Goal: Check status: Check status

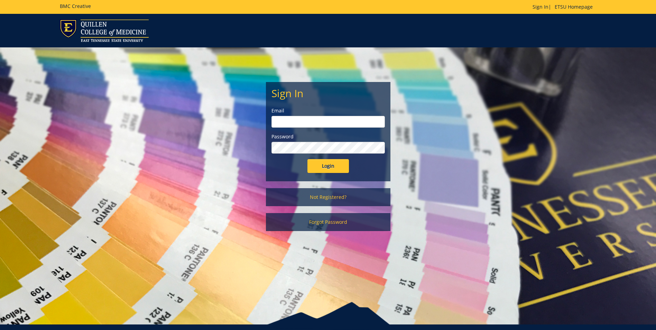
type input "[EMAIL_ADDRESS][DOMAIN_NAME]"
click at [329, 170] on input "Login" at bounding box center [328, 166] width 42 height 14
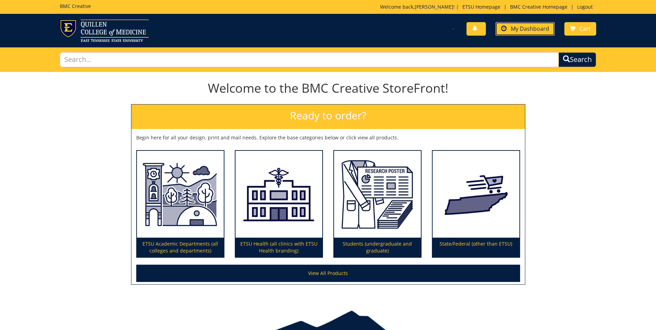
click at [532, 29] on span "My Dashboard" at bounding box center [530, 29] width 38 height 8
click at [522, 30] on span "My Dashboard" at bounding box center [530, 29] width 38 height 8
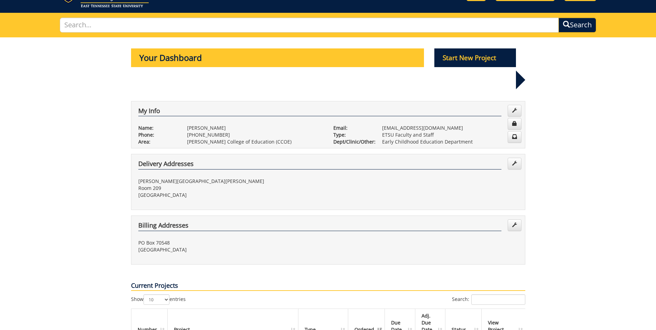
scroll to position [242, 0]
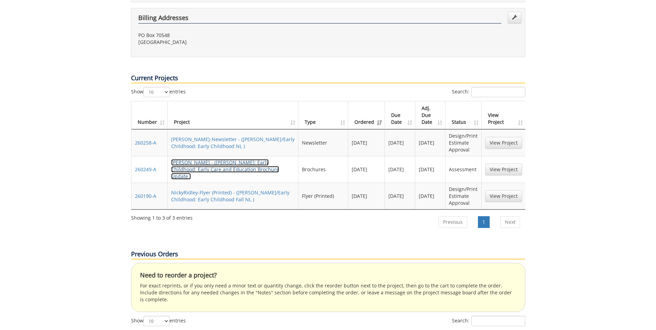
click at [213, 159] on link "[PERSON_NAME] - ([PERSON_NAME]: Early Childhood: Early Care and Education Broch…" at bounding box center [225, 169] width 108 height 20
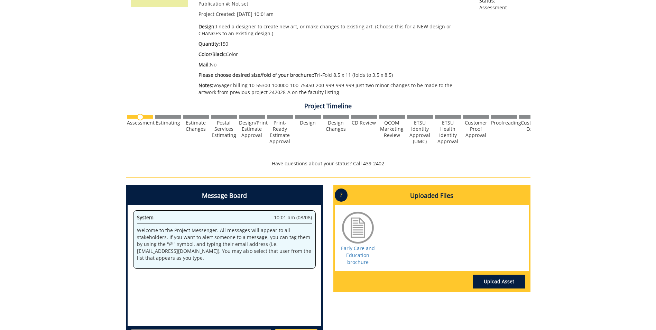
scroll to position [231, 0]
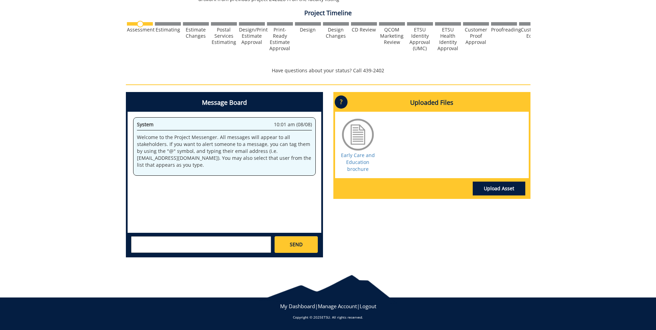
click at [200, 240] on textarea at bounding box center [201, 244] width 140 height 17
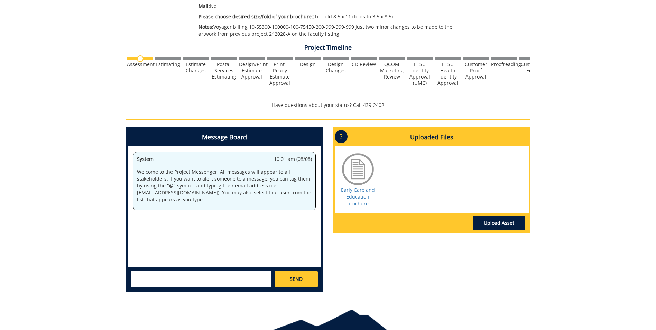
scroll to position [0, 0]
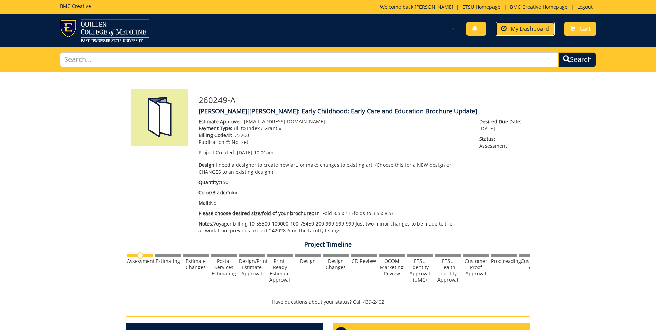
click at [545, 27] on span "My Dashboard" at bounding box center [530, 29] width 38 height 8
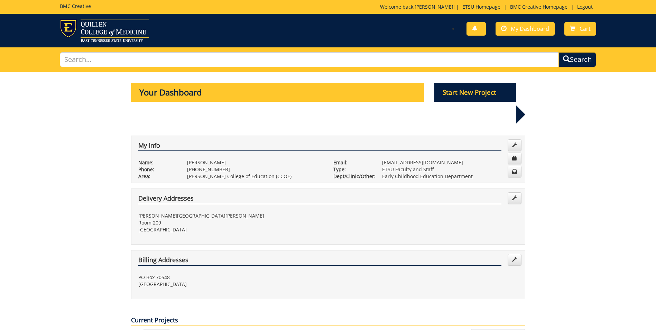
scroll to position [242, 0]
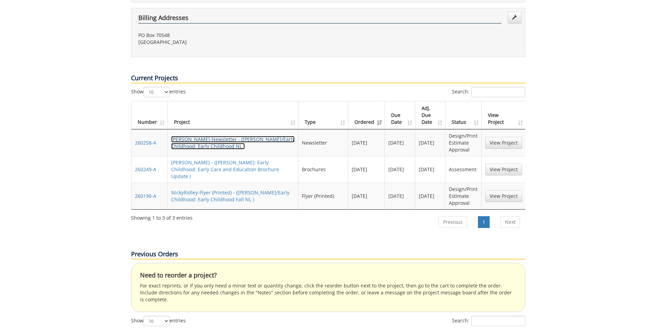
click at [205, 136] on link "[PERSON_NAME]-Newsletter - ([PERSON_NAME]/Early Childhood: Early Childhood NL )" at bounding box center [232, 142] width 123 height 13
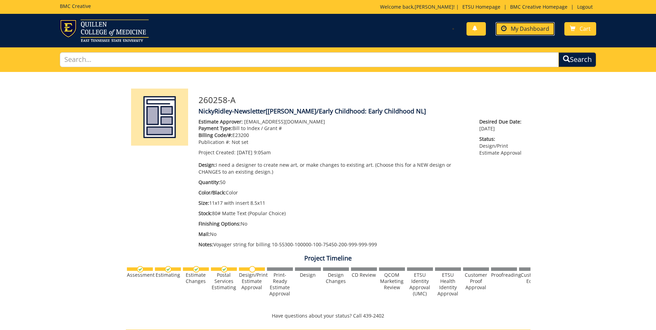
click at [524, 25] on link "My Dashboard" at bounding box center [525, 28] width 59 height 13
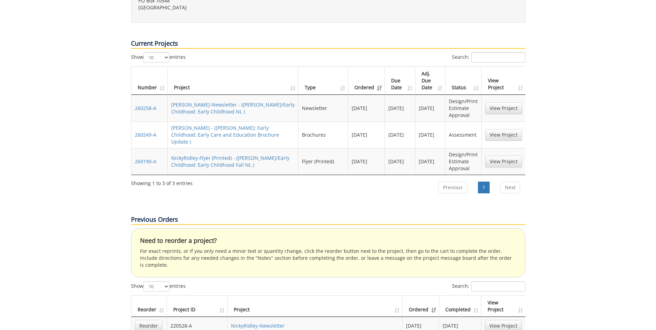
scroll to position [242, 0]
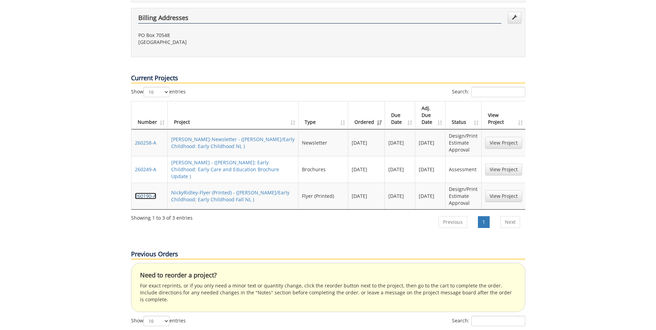
click at [147, 193] on link "260190-A" at bounding box center [145, 196] width 21 height 7
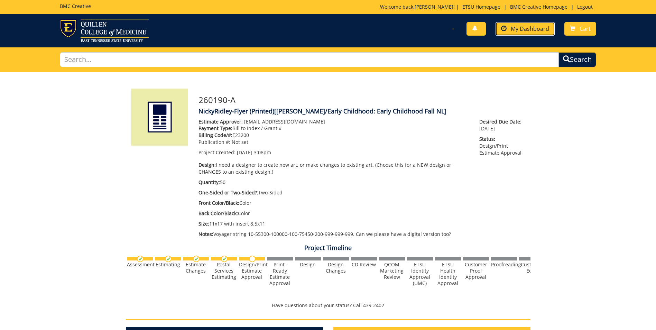
click at [533, 28] on span "My Dashboard" at bounding box center [530, 29] width 38 height 8
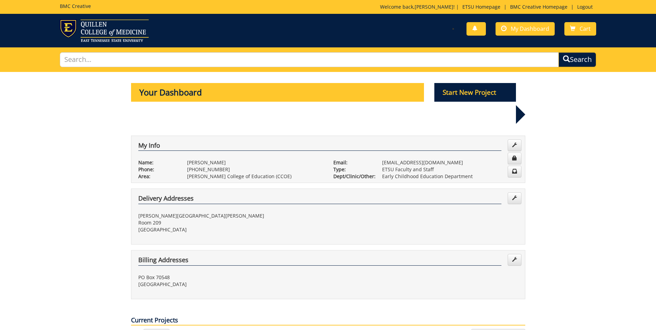
scroll to position [277, 0]
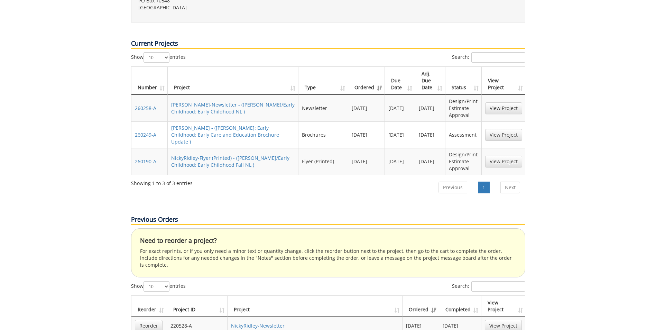
drag, startPoint x: 146, startPoint y: 110, endPoint x: 94, endPoint y: 123, distance: 53.4
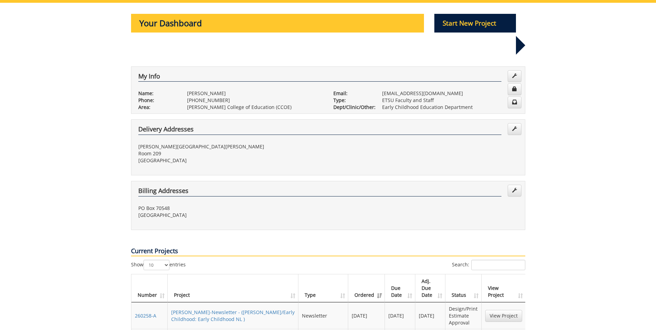
scroll to position [0, 0]
